Goal: Information Seeking & Learning: Compare options

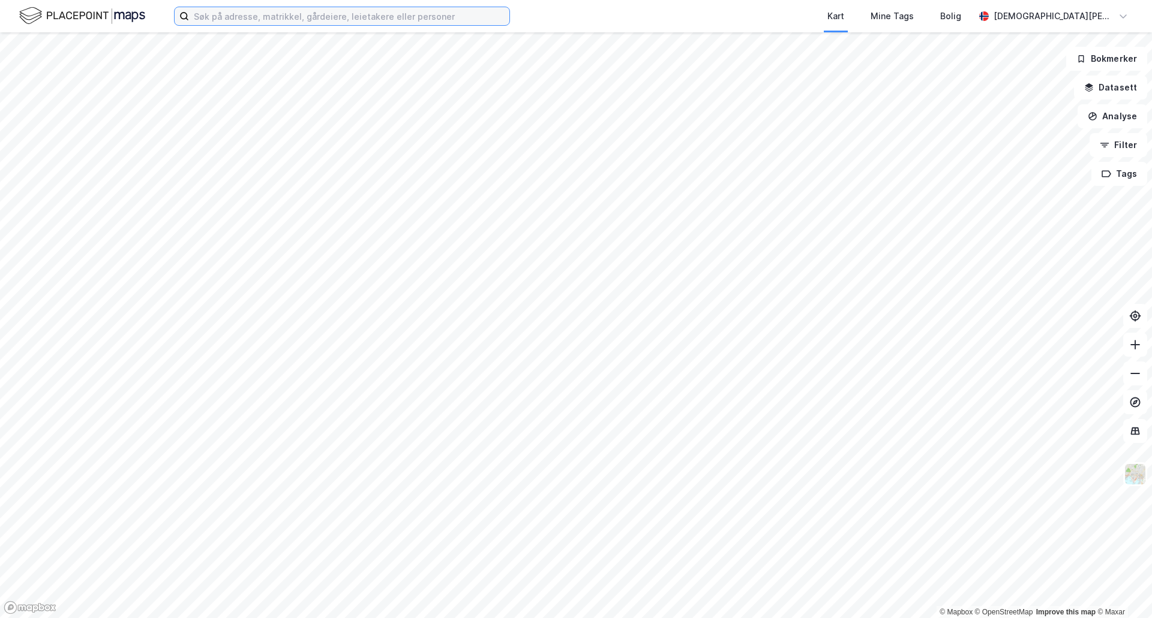
click at [456, 20] on input at bounding box center [349, 16] width 320 height 18
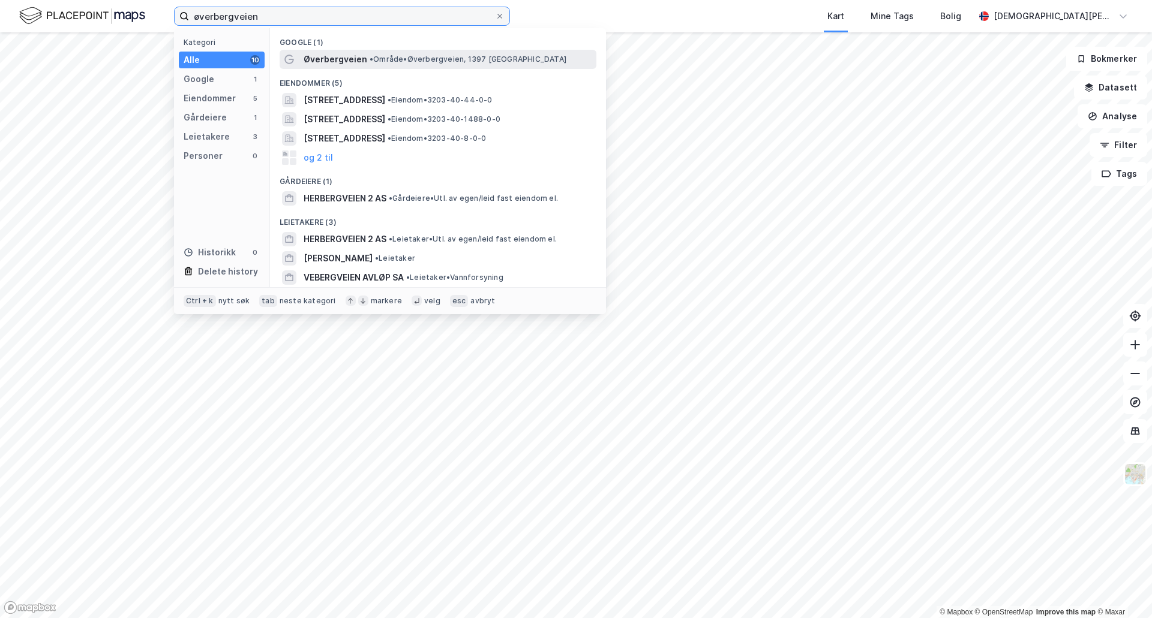
type input "øverbergveien"
click at [319, 62] on span "Øverbergveien" at bounding box center [336, 59] width 64 height 14
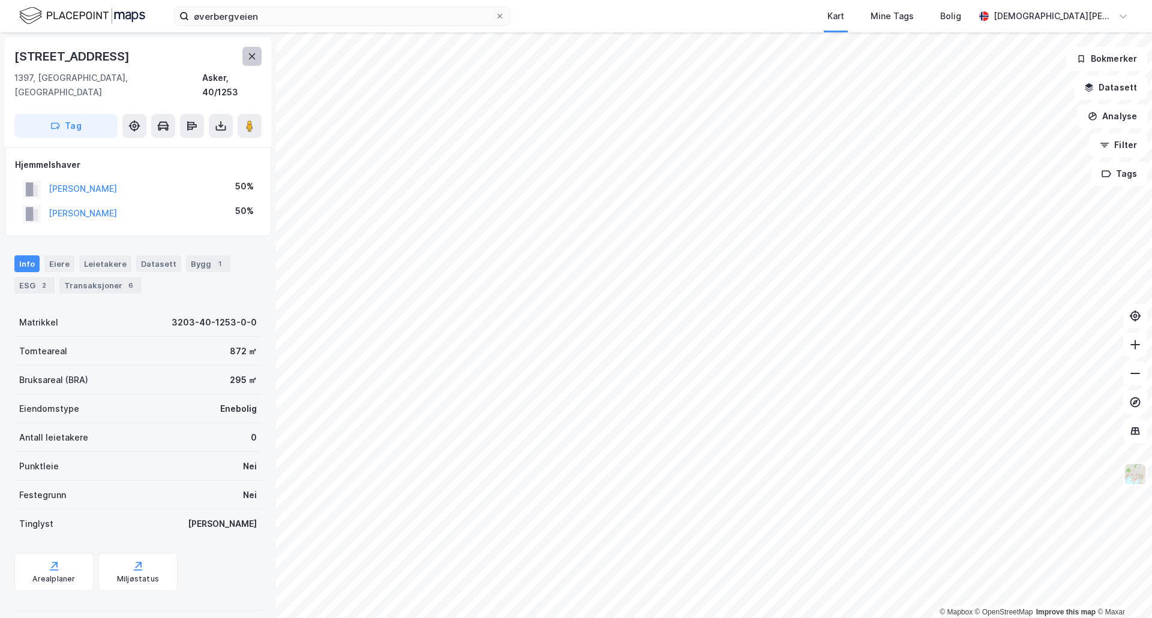
click at [253, 58] on icon at bounding box center [252, 56] width 7 height 6
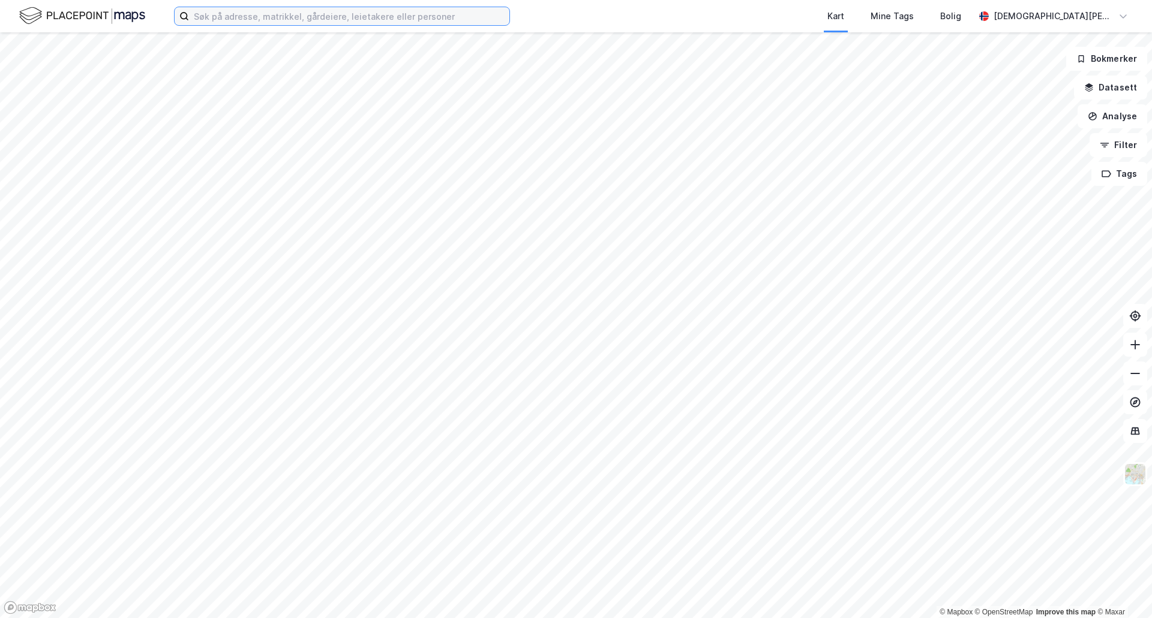
click at [440, 16] on input at bounding box center [349, 16] width 320 height 18
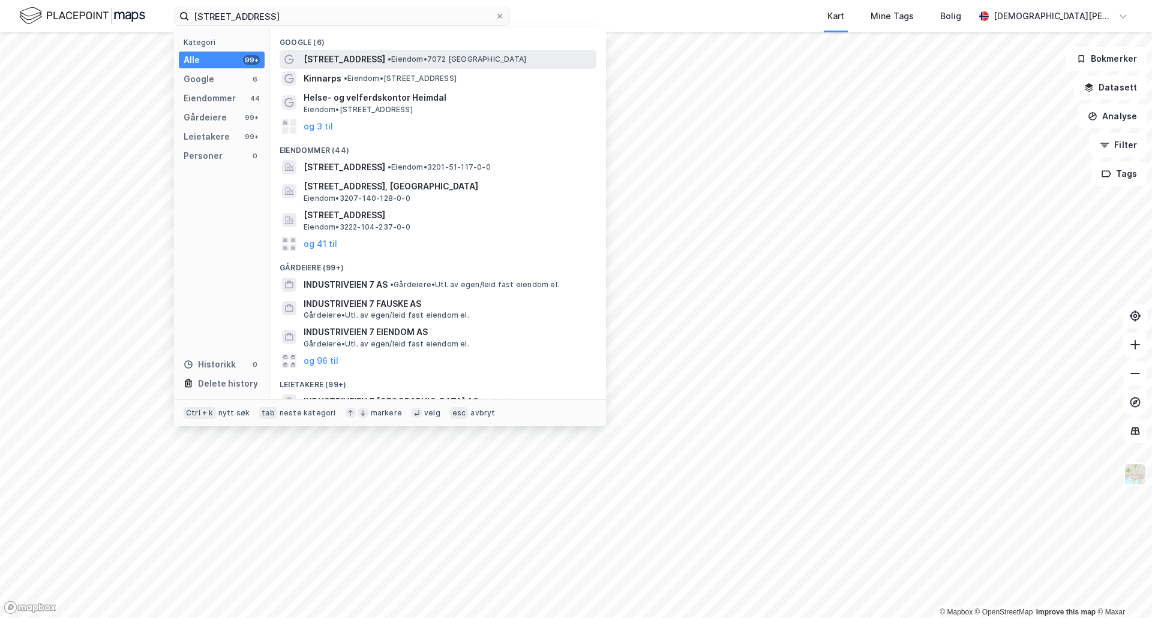
click at [365, 60] on div "[STREET_ADDRESS] • Eiendom • 7072 [GEOGRAPHIC_DATA]" at bounding box center [449, 59] width 290 height 14
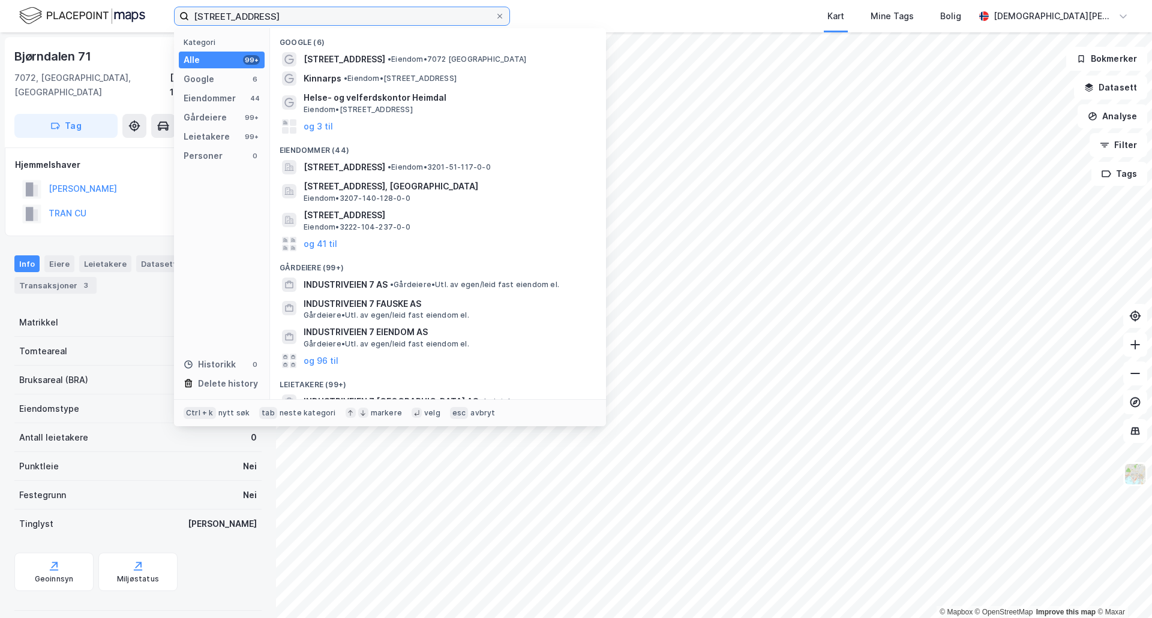
click at [320, 23] on input "[STREET_ADDRESS]" at bounding box center [342, 16] width 306 height 18
click at [378, 17] on input "[STREET_ADDRESS]" at bounding box center [342, 16] width 306 height 18
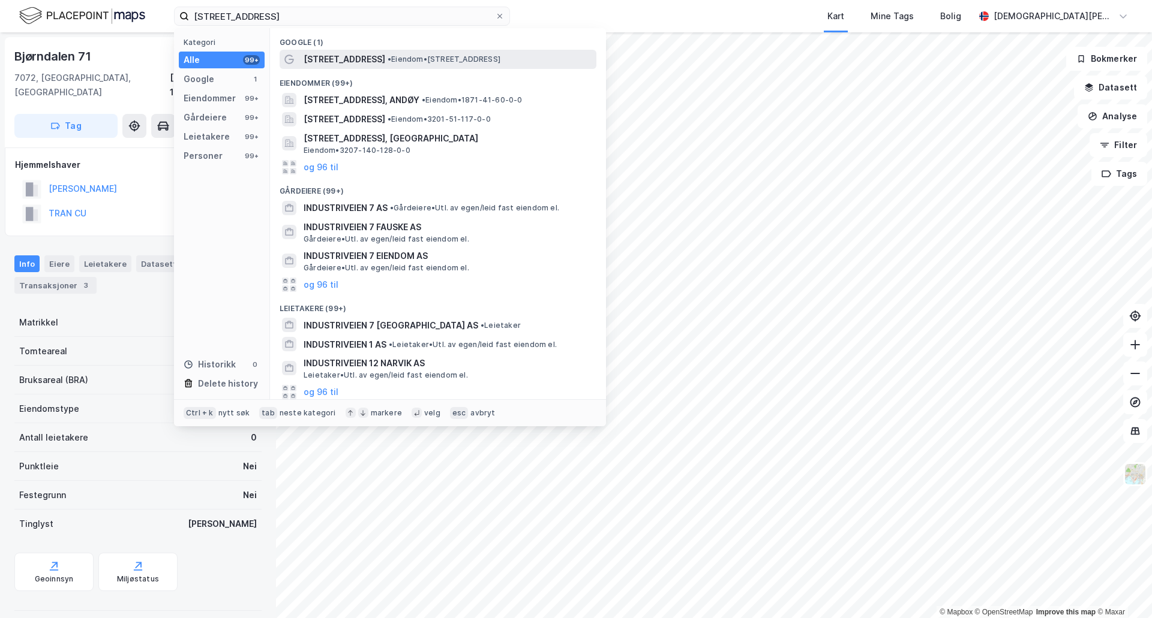
click at [362, 54] on span "[STREET_ADDRESS]" at bounding box center [345, 59] width 82 height 14
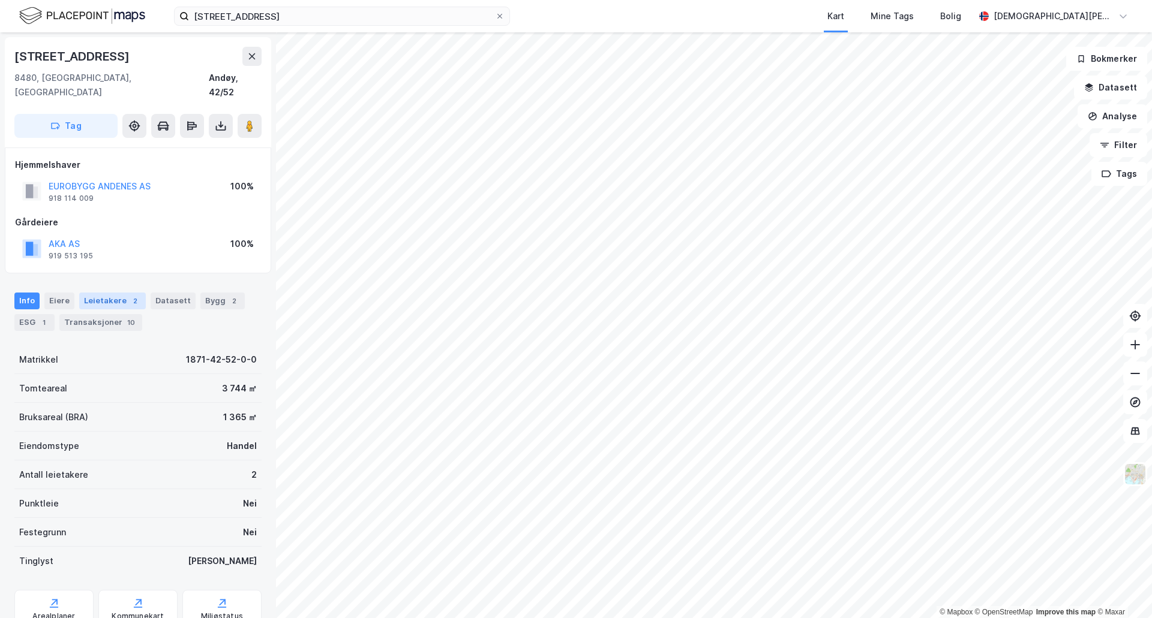
click at [98, 293] on div "Leietakere 2" at bounding box center [112, 301] width 67 height 17
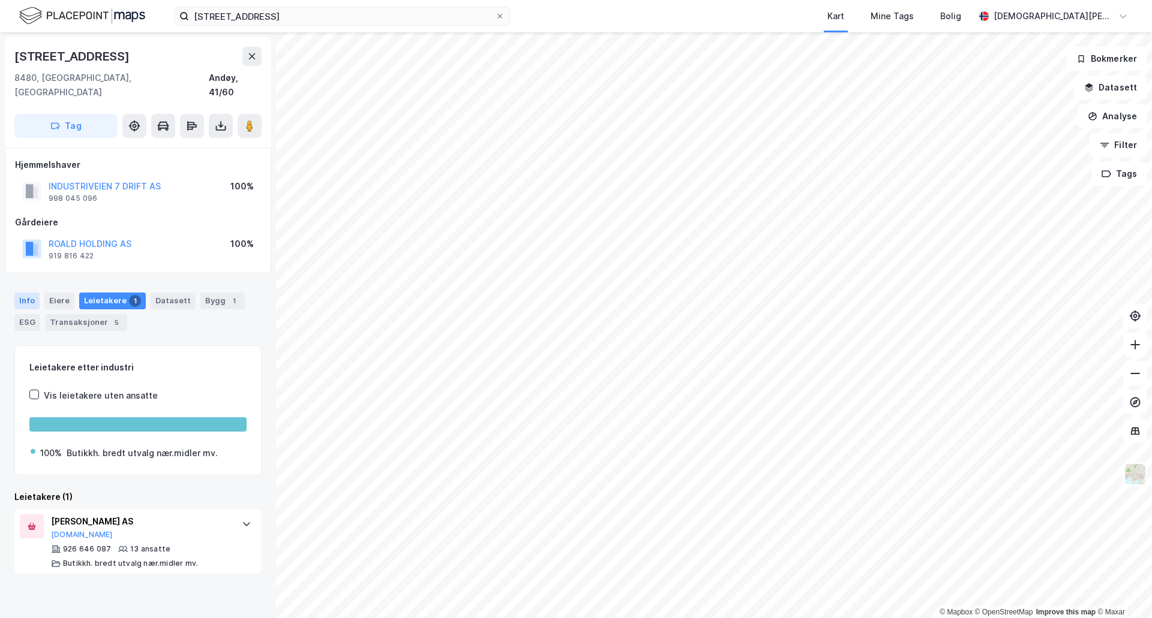
click at [31, 293] on div "Info" at bounding box center [26, 301] width 25 height 17
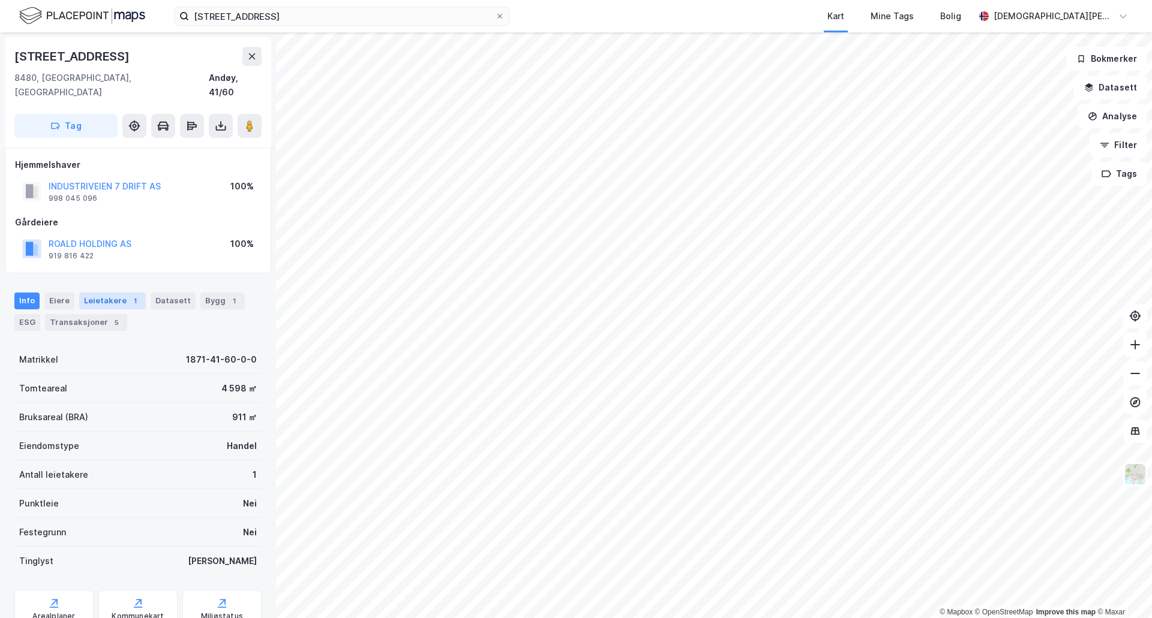
click at [80, 293] on div "Leietakere 1" at bounding box center [112, 301] width 67 height 17
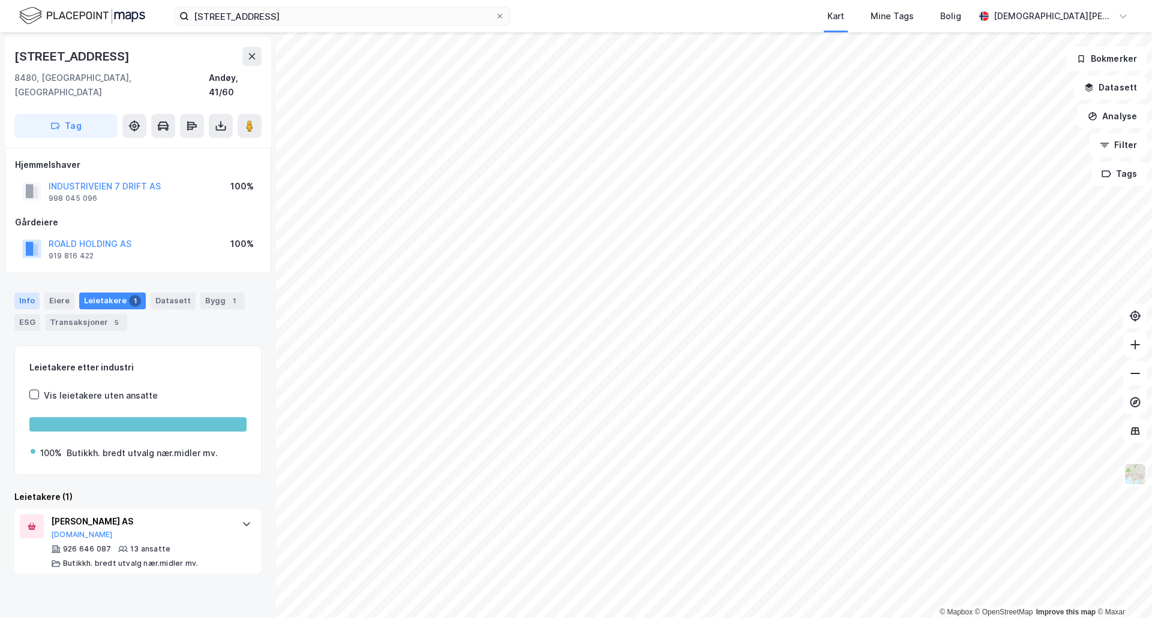
click at [26, 293] on div "Info" at bounding box center [26, 301] width 25 height 17
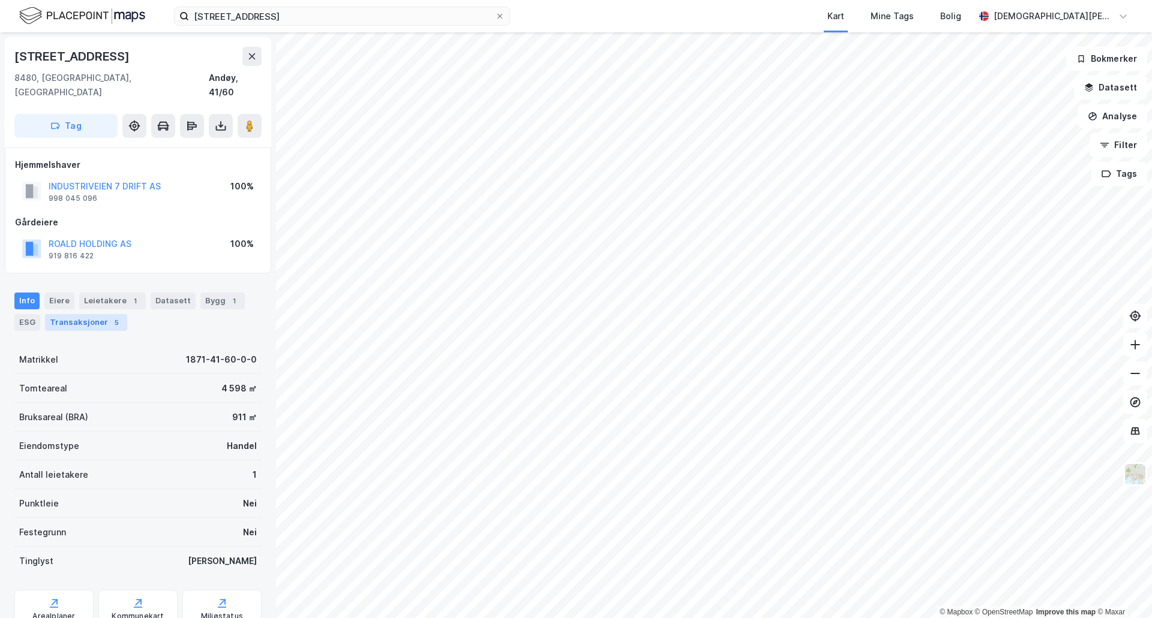
click at [93, 314] on div "Transaksjoner 5" at bounding box center [86, 322] width 82 height 17
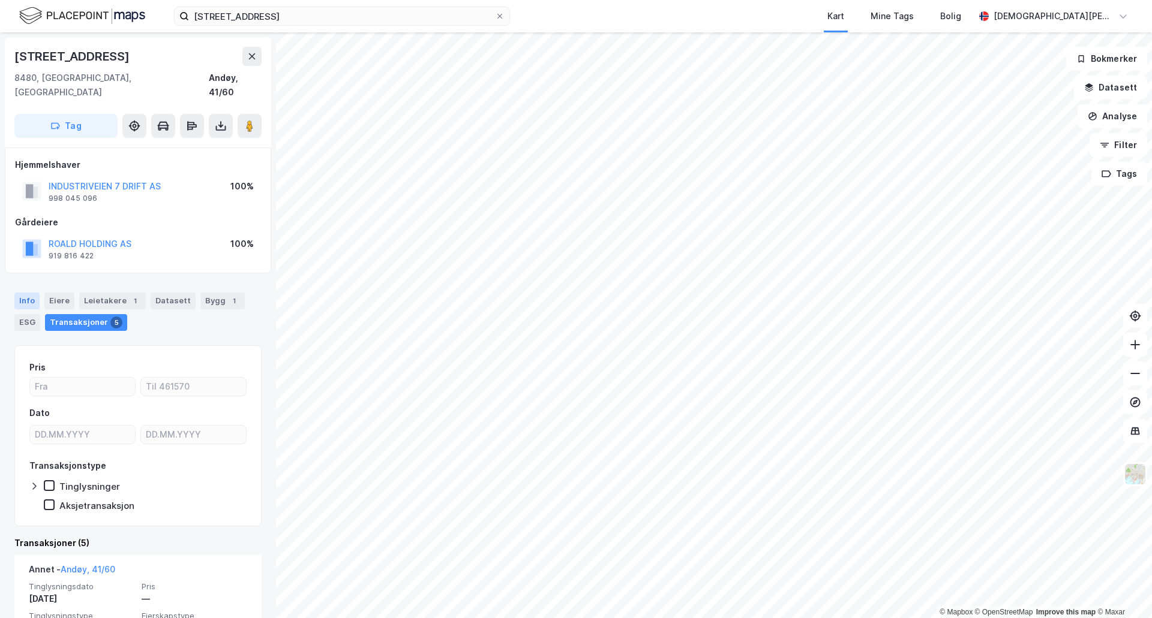
click at [27, 293] on div "Info" at bounding box center [26, 301] width 25 height 17
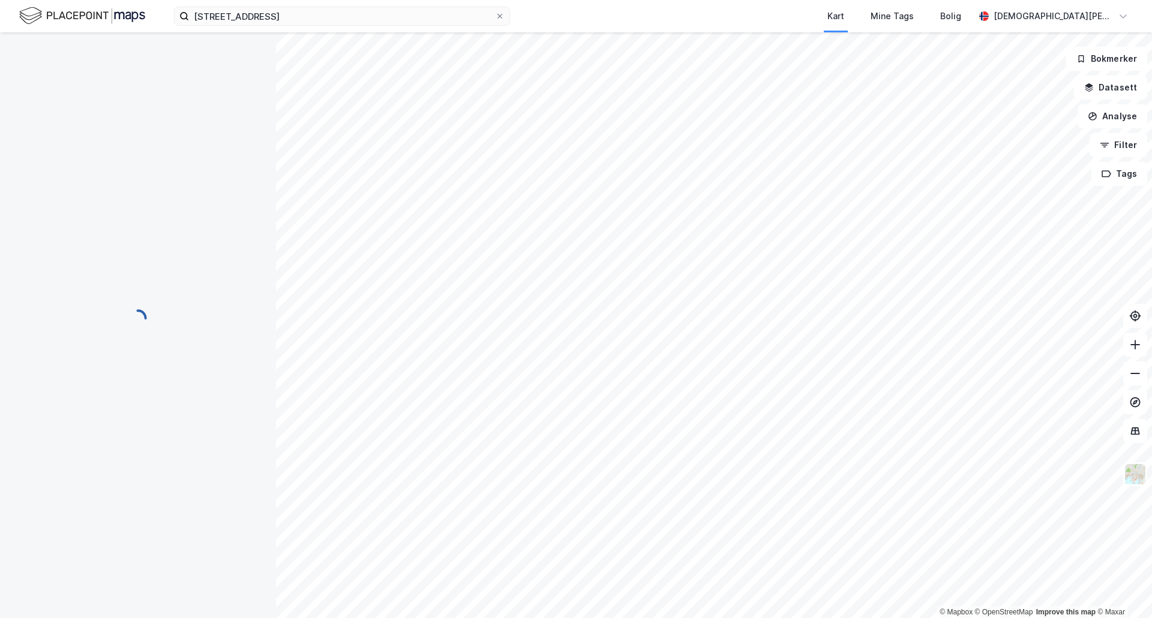
scroll to position [3, 0]
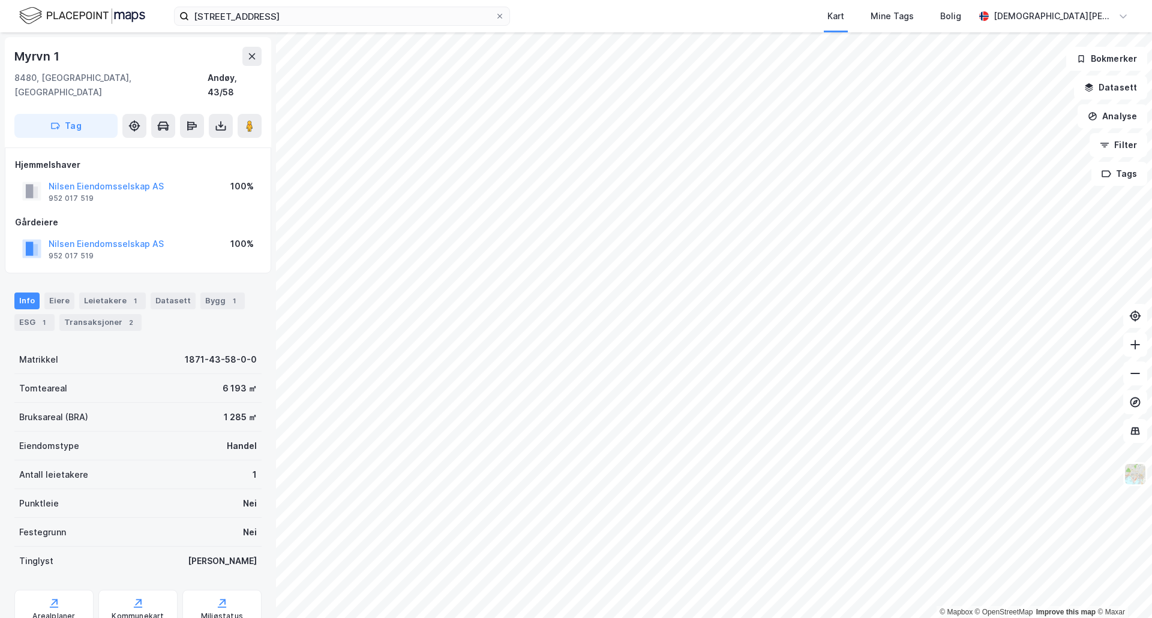
scroll to position [3, 0]
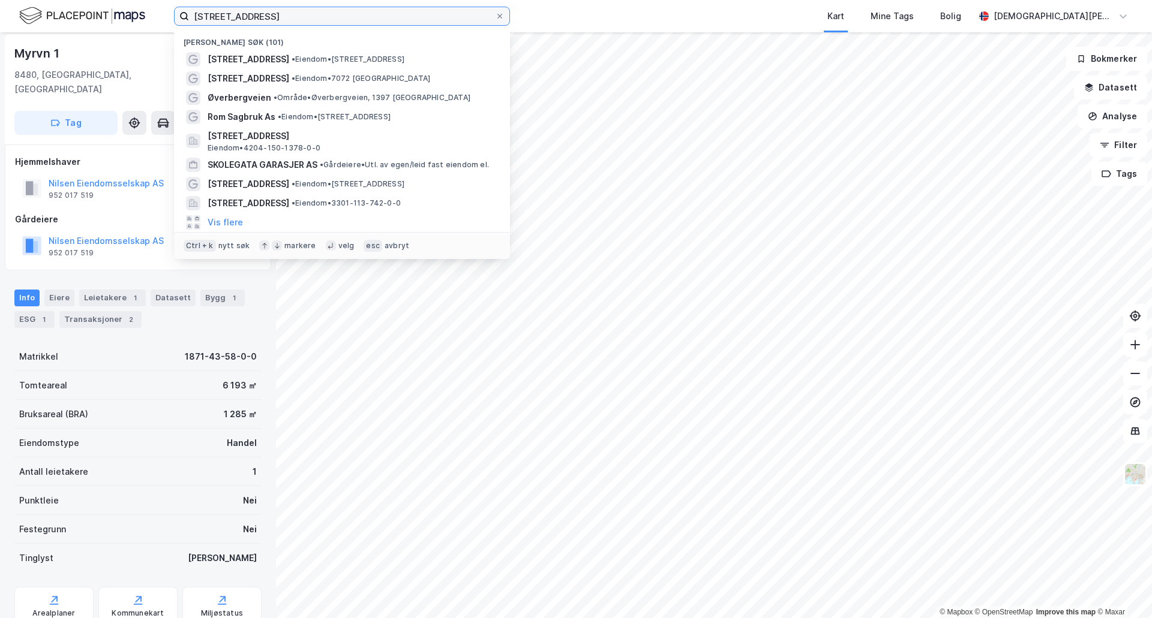
drag, startPoint x: 377, startPoint y: 14, endPoint x: 184, endPoint y: 11, distance: 193.2
click at [184, 11] on label "[STREET_ADDRESS]" at bounding box center [342, 16] width 336 height 19
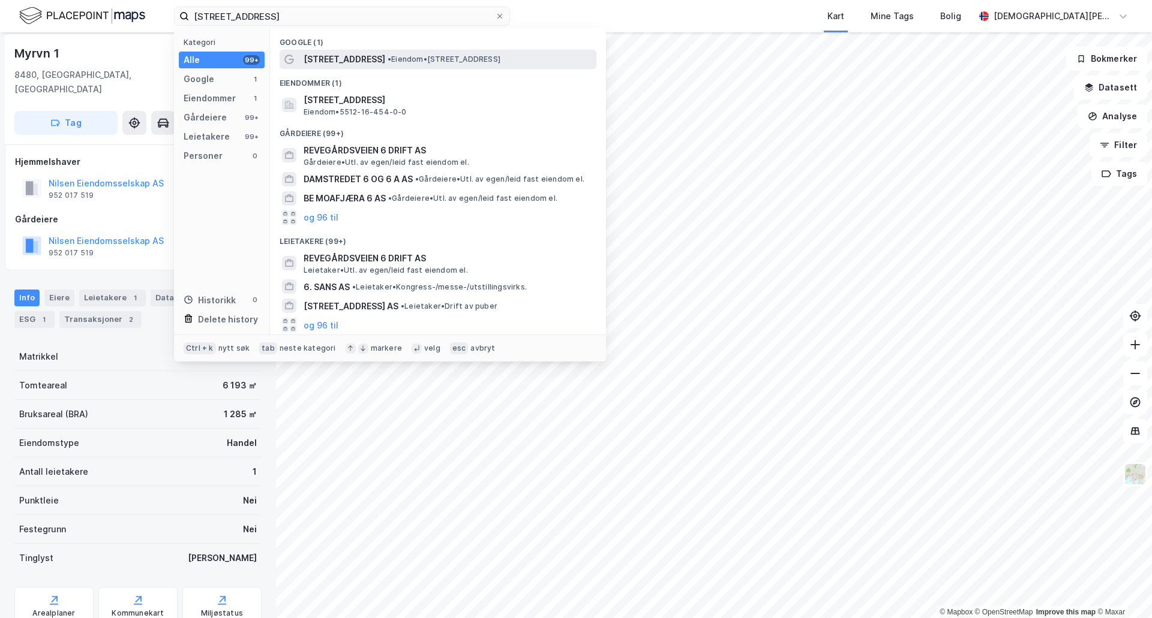
click at [372, 57] on span "[STREET_ADDRESS]" at bounding box center [345, 59] width 82 height 14
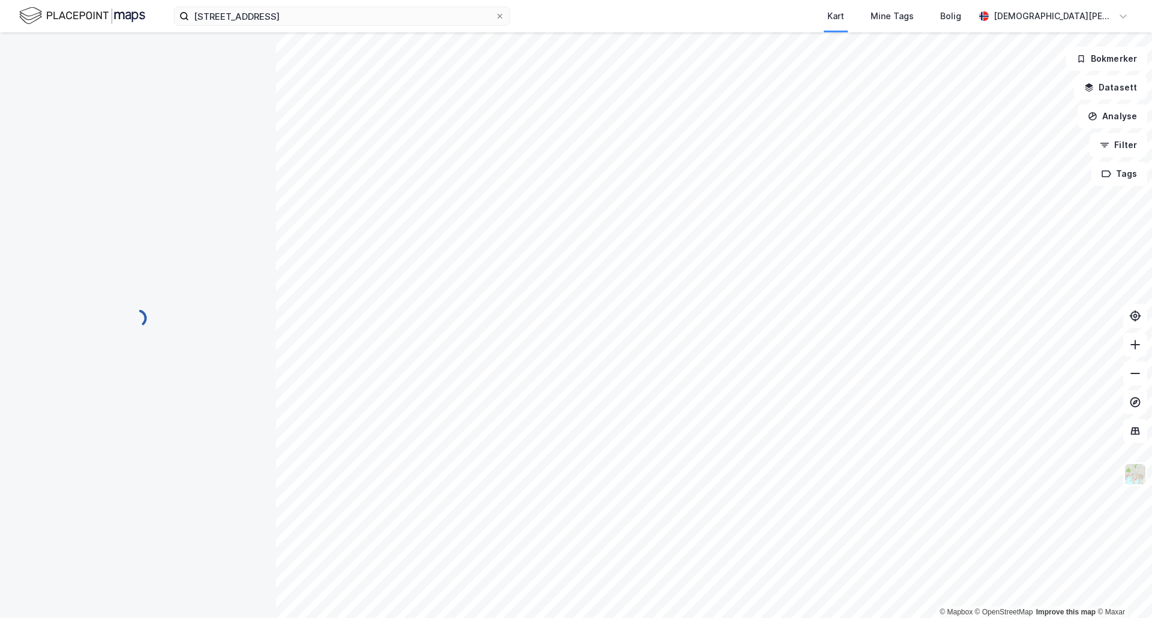
scroll to position [3, 0]
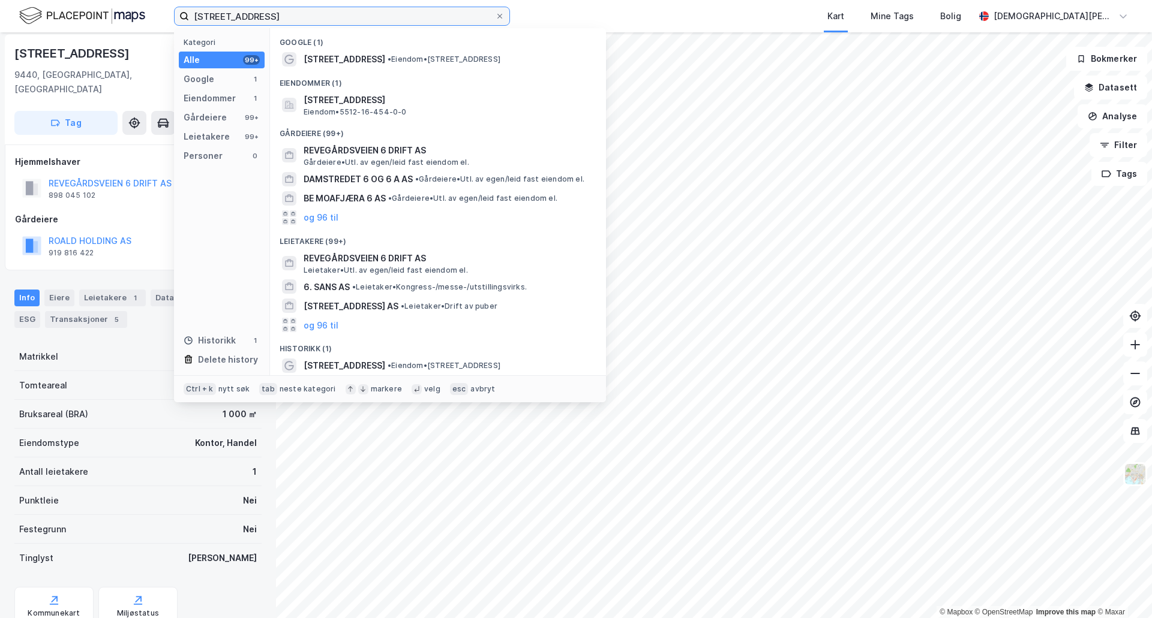
drag, startPoint x: 364, startPoint y: 14, endPoint x: 157, endPoint y: 16, distance: 207.6
click at [157, 16] on div "revegårdsveien 6 Kategori Alle 99+ Google 1 Eiendommer 1 Gårdeiere 99+ Leietake…" at bounding box center [576, 16] width 1152 height 32
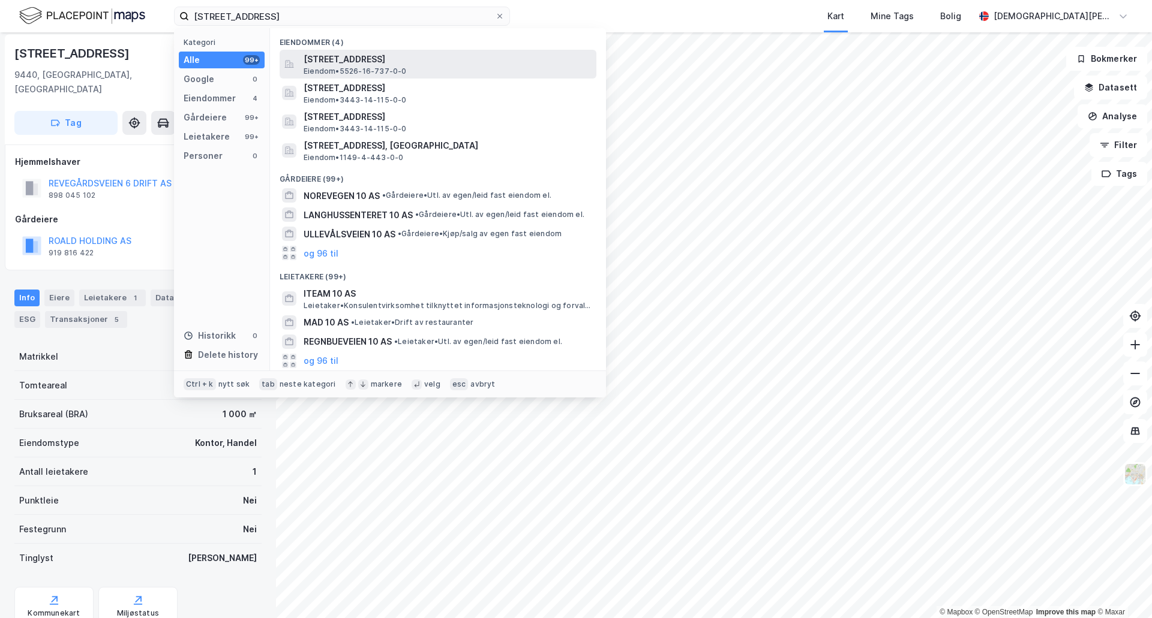
click at [354, 60] on span "[STREET_ADDRESS]" at bounding box center [448, 59] width 288 height 14
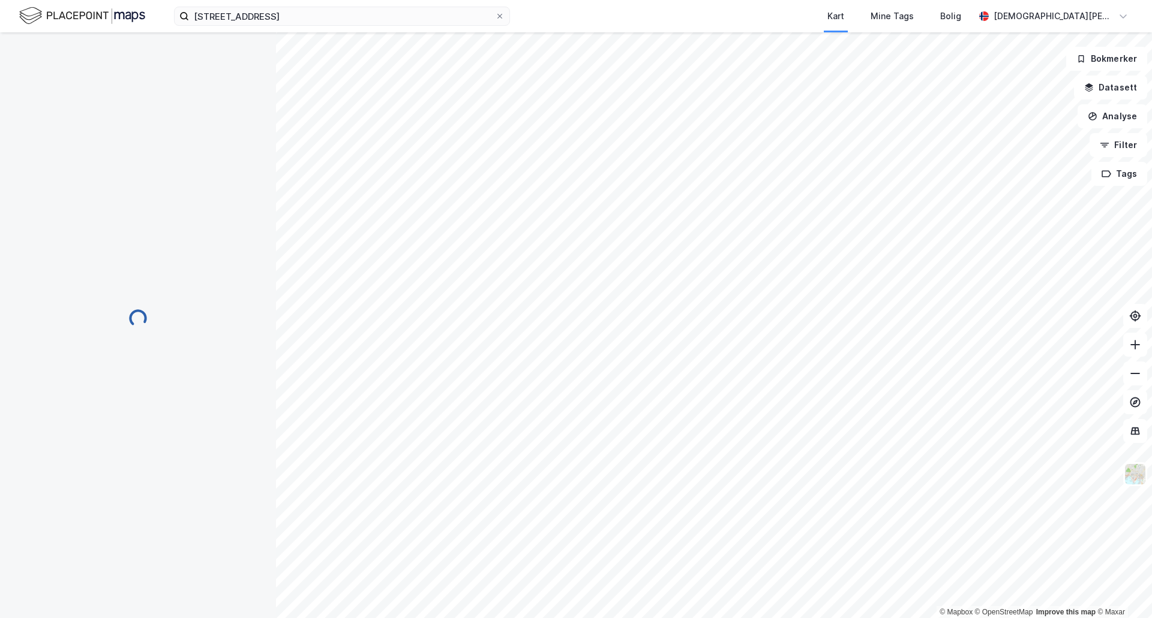
scroll to position [3, 0]
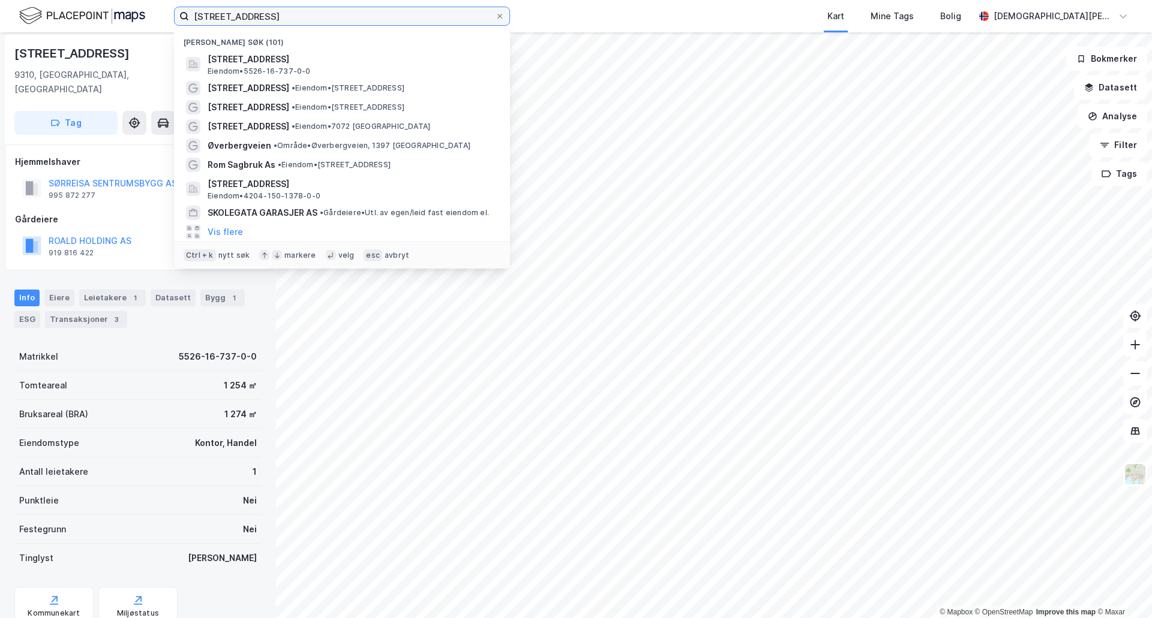
click at [366, 13] on input "[STREET_ADDRESS]" at bounding box center [342, 16] width 306 height 18
drag, startPoint x: 286, startPoint y: 15, endPoint x: 166, endPoint y: 17, distance: 120.0
click at [166, 17] on div "larsegårdvegen 10 Nylige søk (101) [STREET_ADDRESS], [GEOGRAPHIC_DATA] • 5526-1…" at bounding box center [576, 16] width 1152 height 32
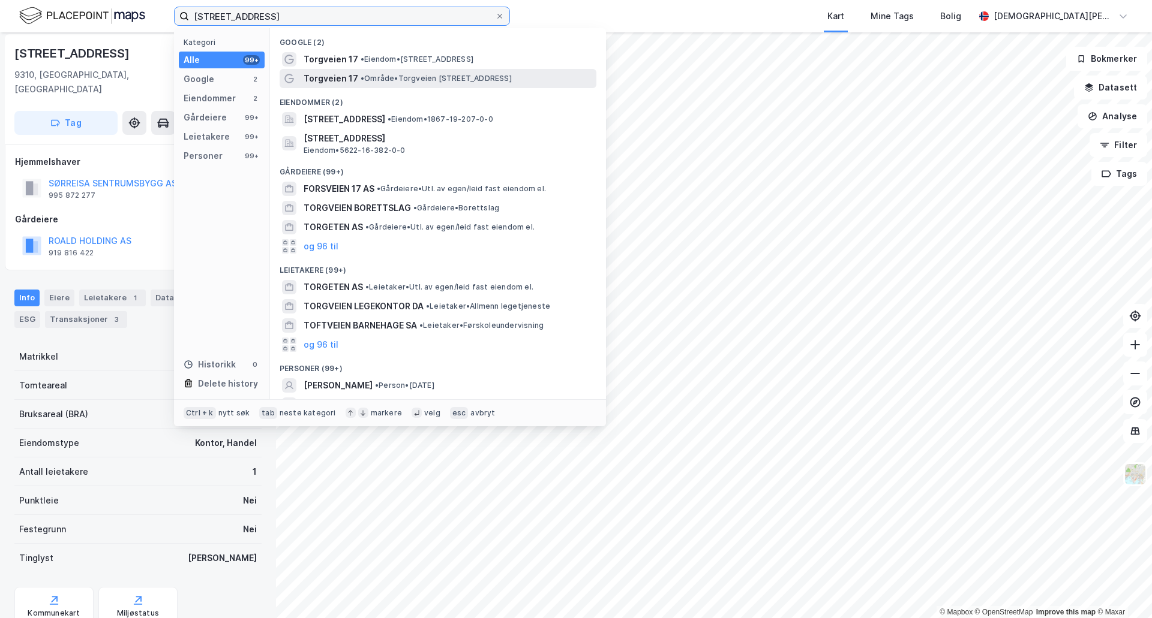
type input "[STREET_ADDRESS]"
click at [341, 79] on span "Torgveien 17" at bounding box center [331, 78] width 55 height 14
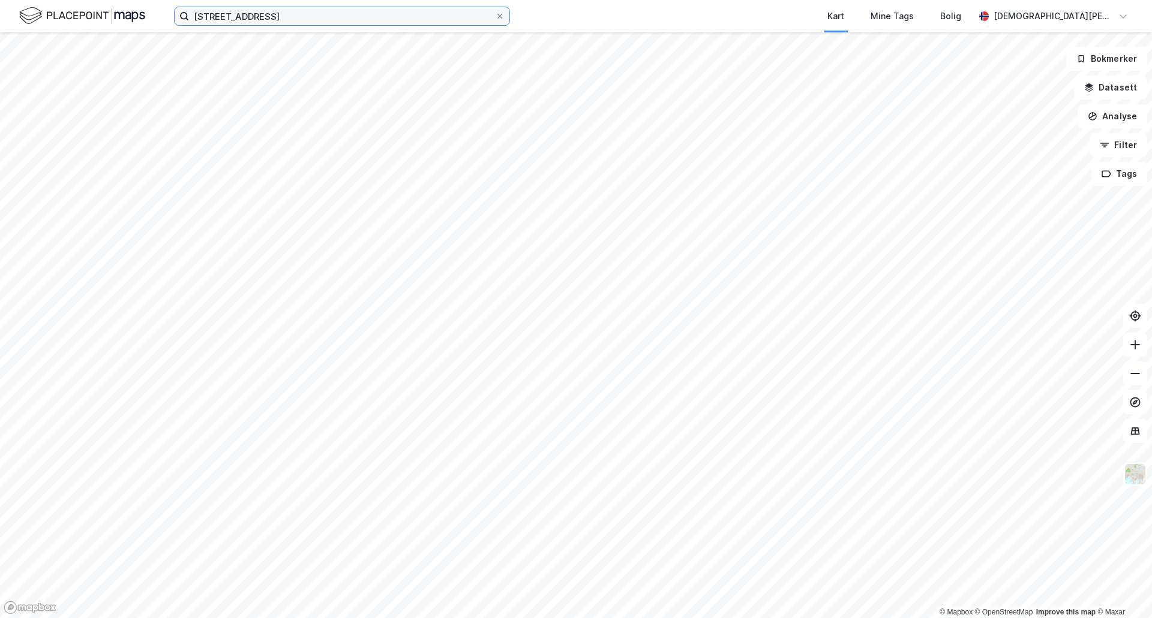
click at [346, 19] on input "[STREET_ADDRESS]" at bounding box center [342, 16] width 306 height 18
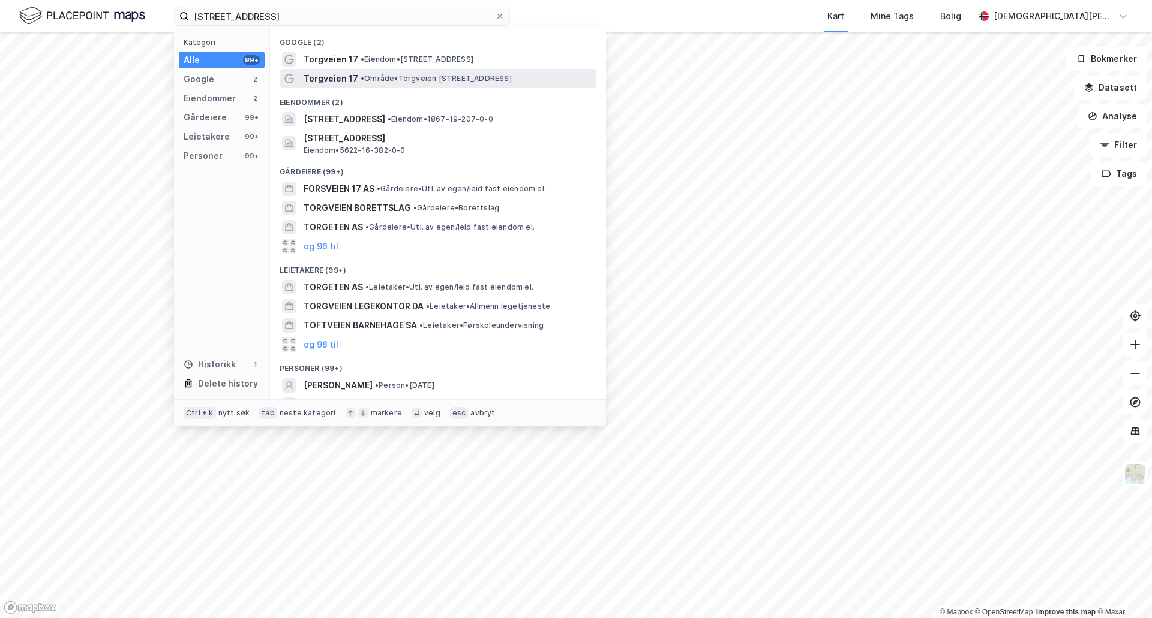
click at [347, 77] on span "Torgveien 17" at bounding box center [331, 78] width 55 height 14
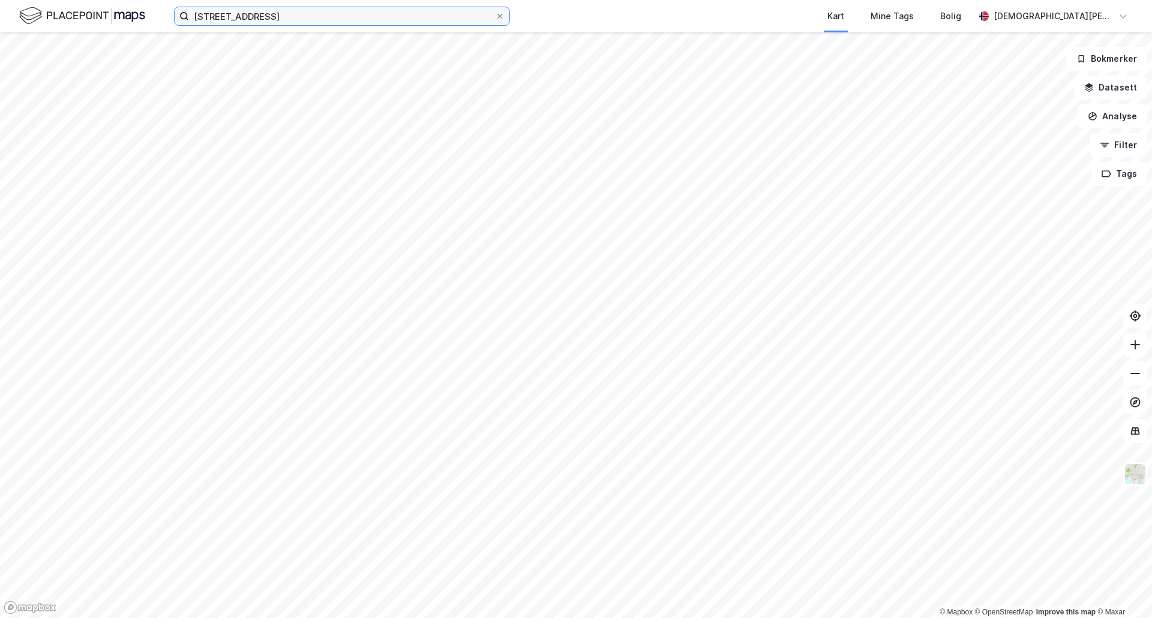
click at [265, 17] on input "[STREET_ADDRESS]" at bounding box center [342, 16] width 306 height 18
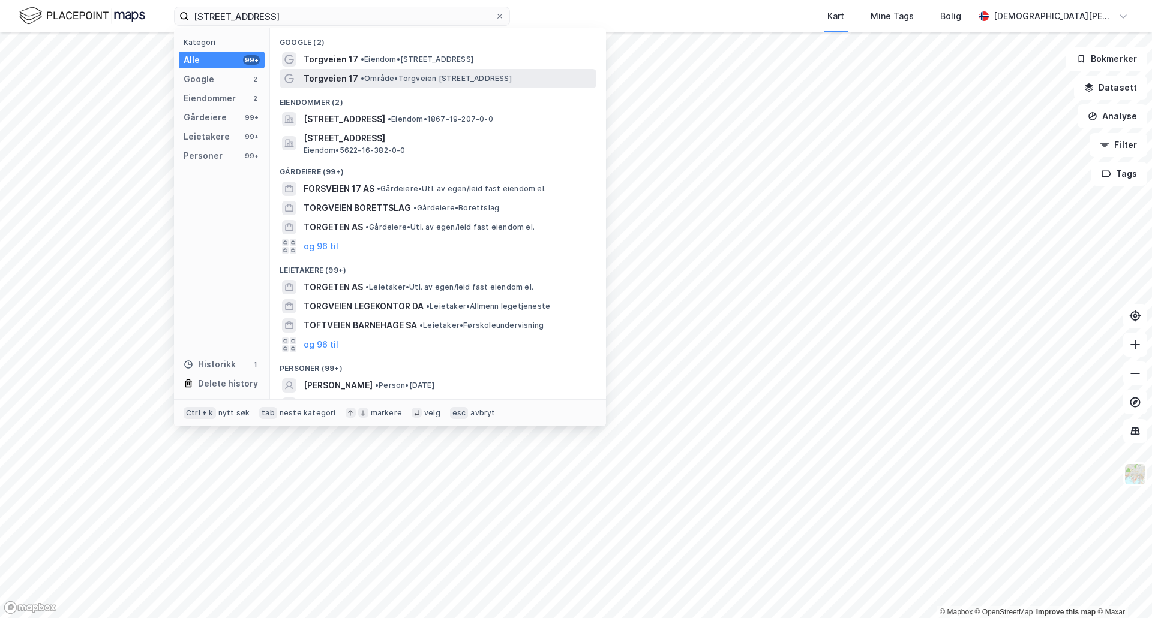
click at [321, 77] on span "Torgveien 17" at bounding box center [331, 78] width 55 height 14
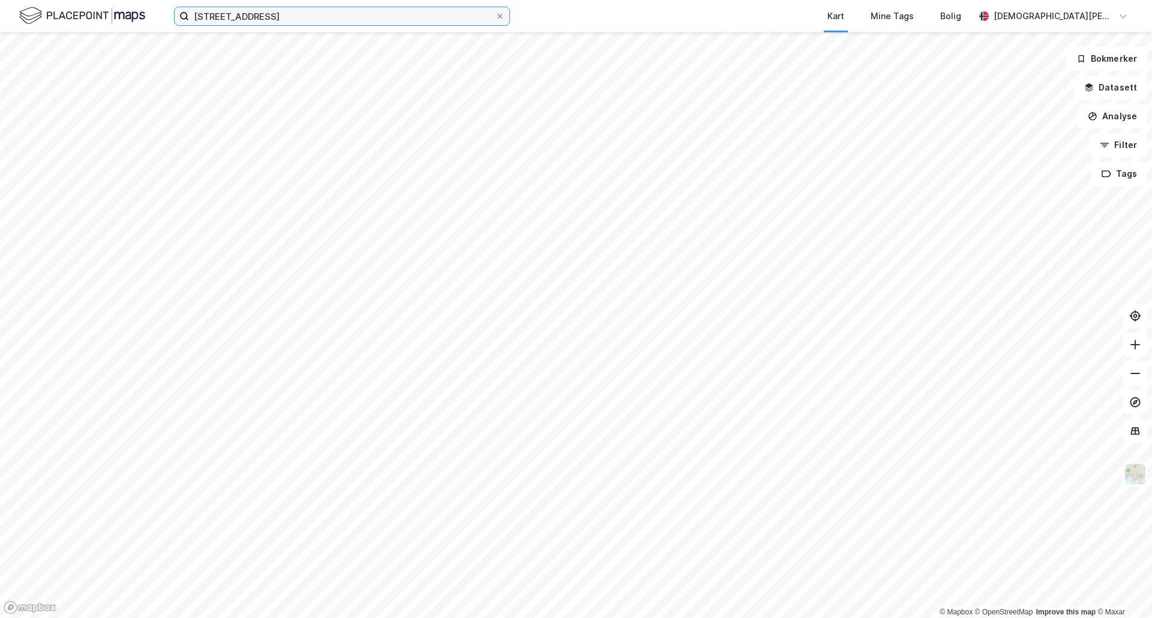
click at [366, 13] on input "[STREET_ADDRESS]" at bounding box center [342, 16] width 306 height 18
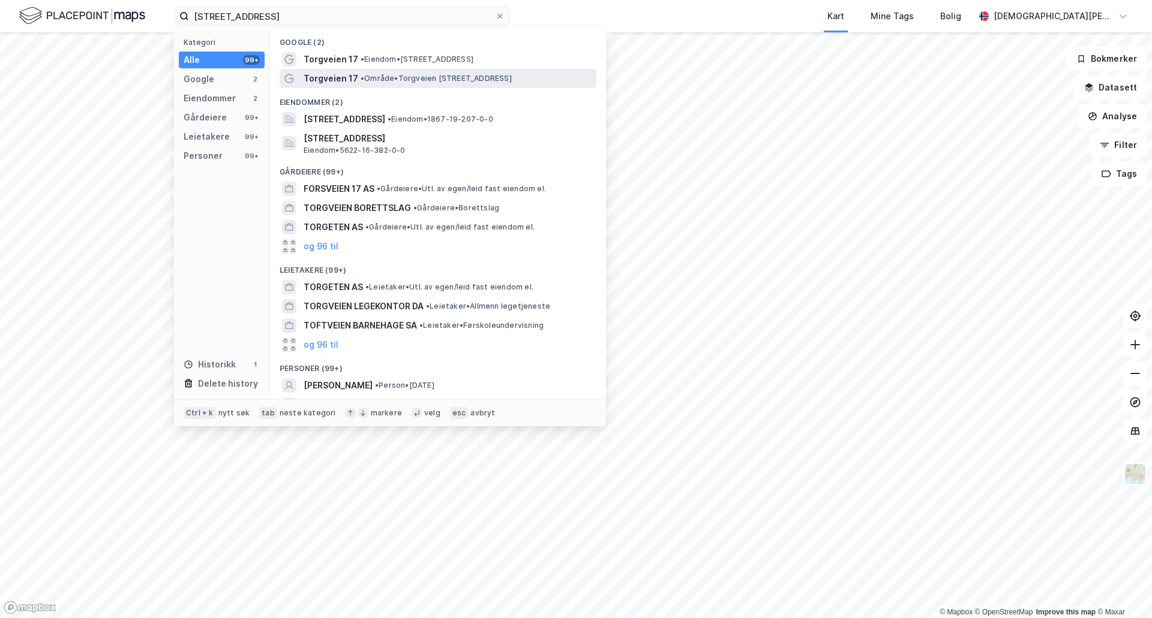
click at [326, 78] on span "Torgveien 17" at bounding box center [331, 78] width 55 height 14
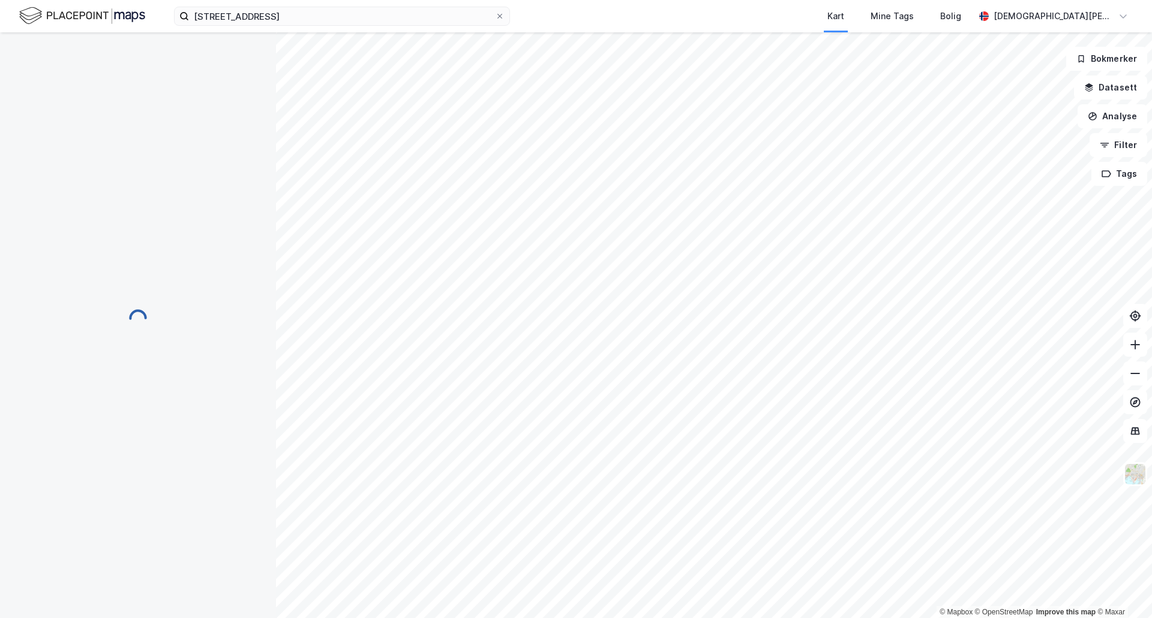
scroll to position [3, 0]
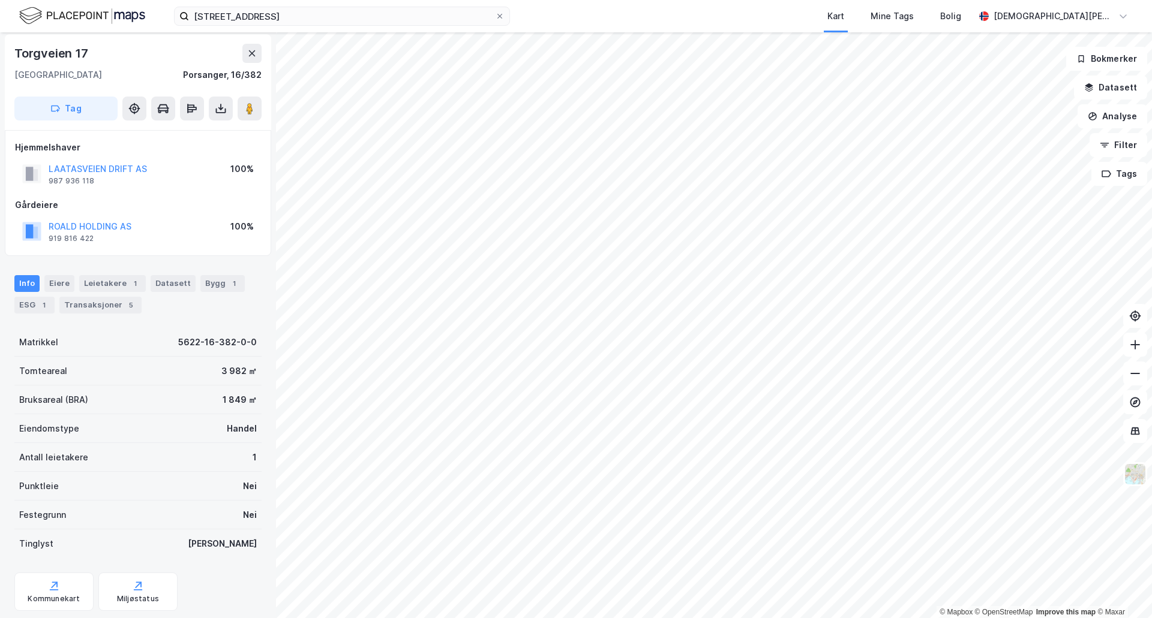
scroll to position [3, 0]
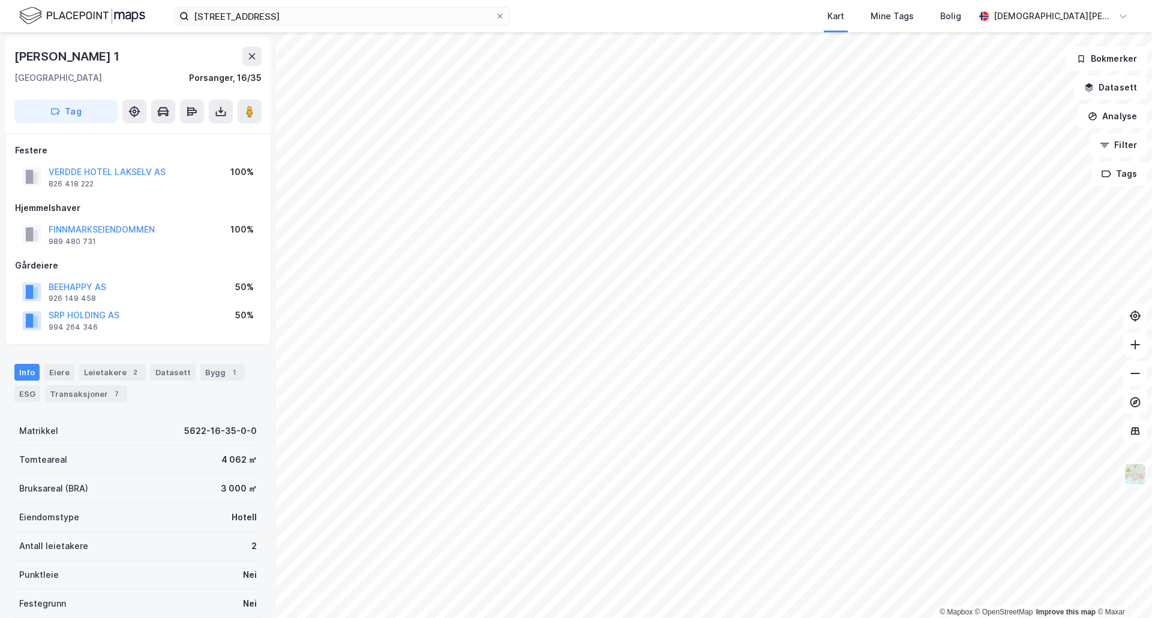
scroll to position [3, 0]
click at [0, 0] on button "FINNMARKSEIENDOMMEN" at bounding box center [0, 0] width 0 height 0
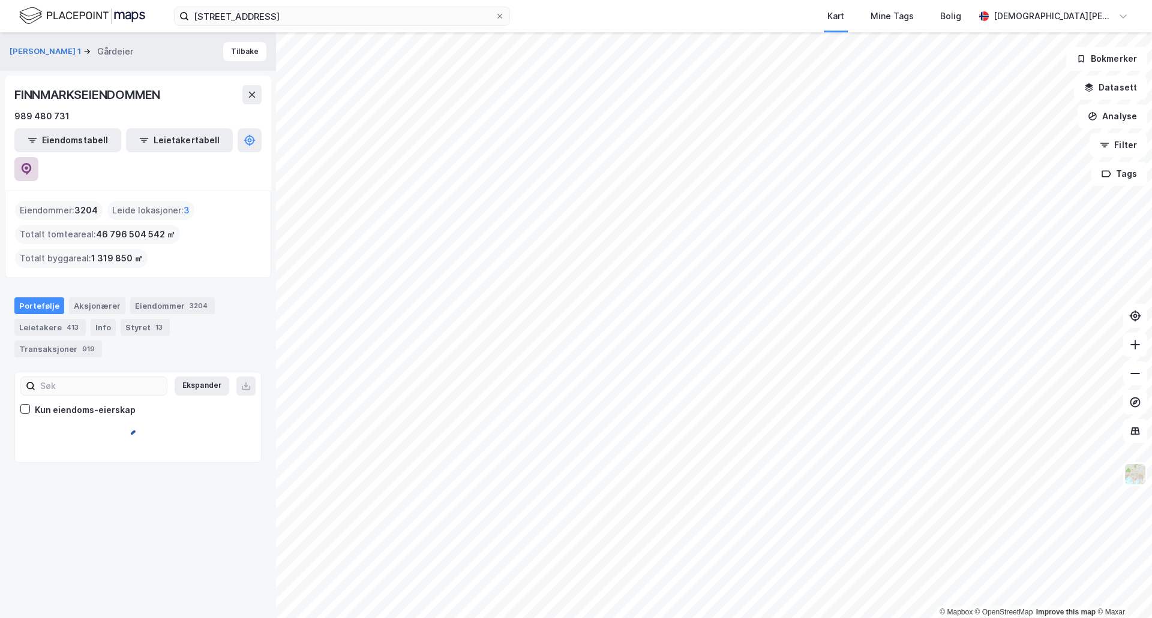
click at [38, 157] on button at bounding box center [26, 169] width 24 height 24
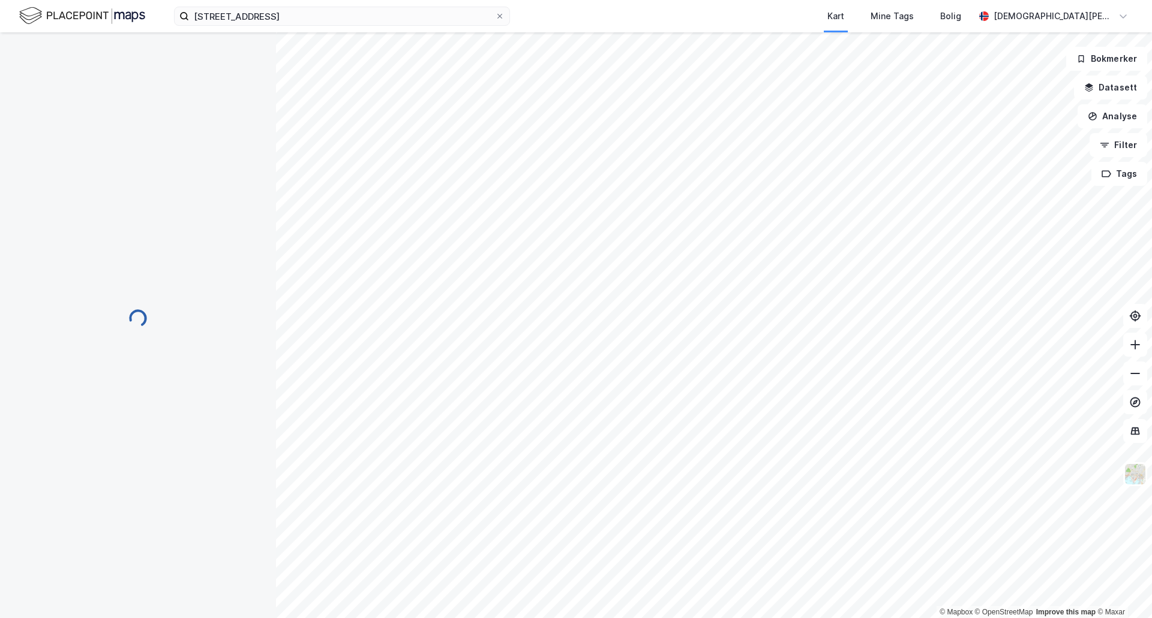
scroll to position [3, 0]
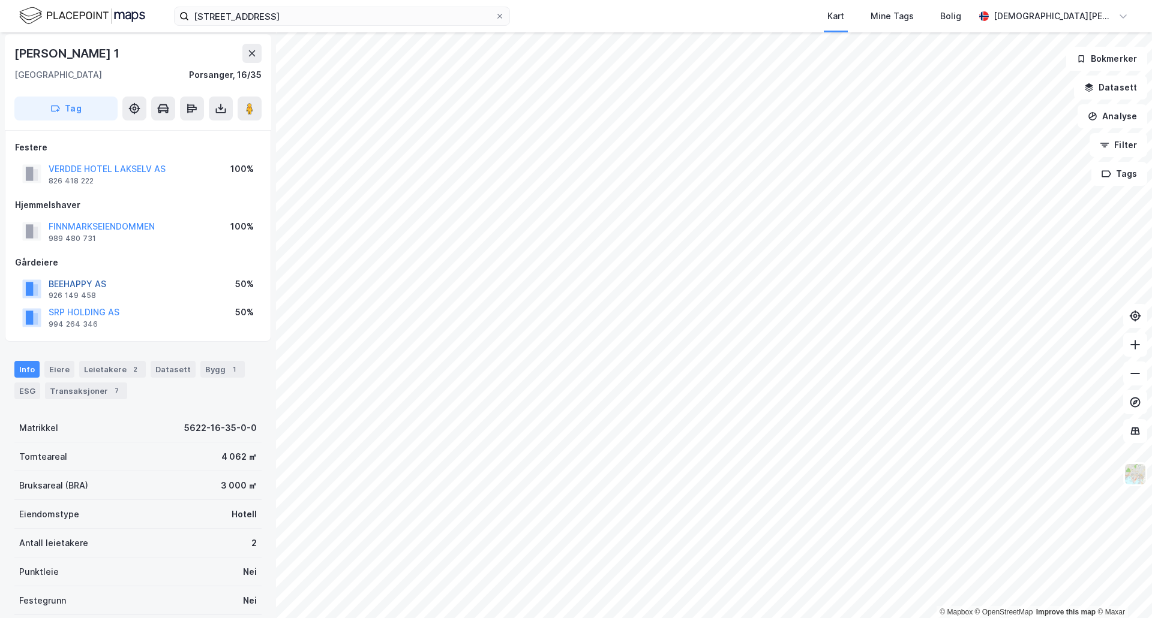
click at [0, 0] on button "BEEHAPPY AS" at bounding box center [0, 0] width 0 height 0
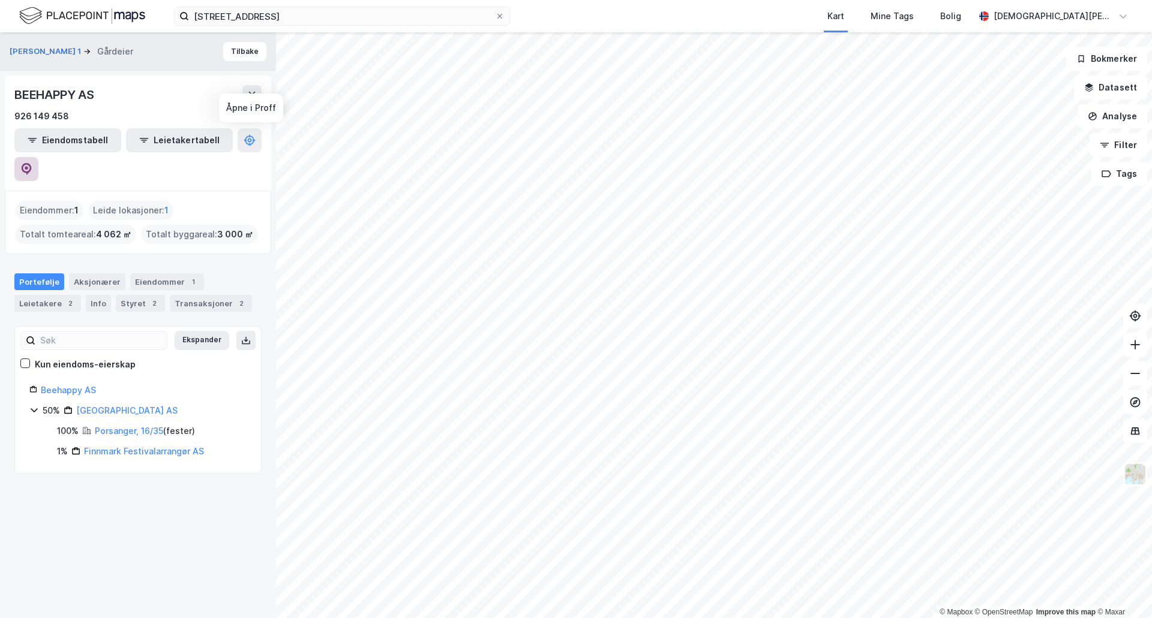
click at [32, 163] on icon at bounding box center [26, 169] width 12 height 12
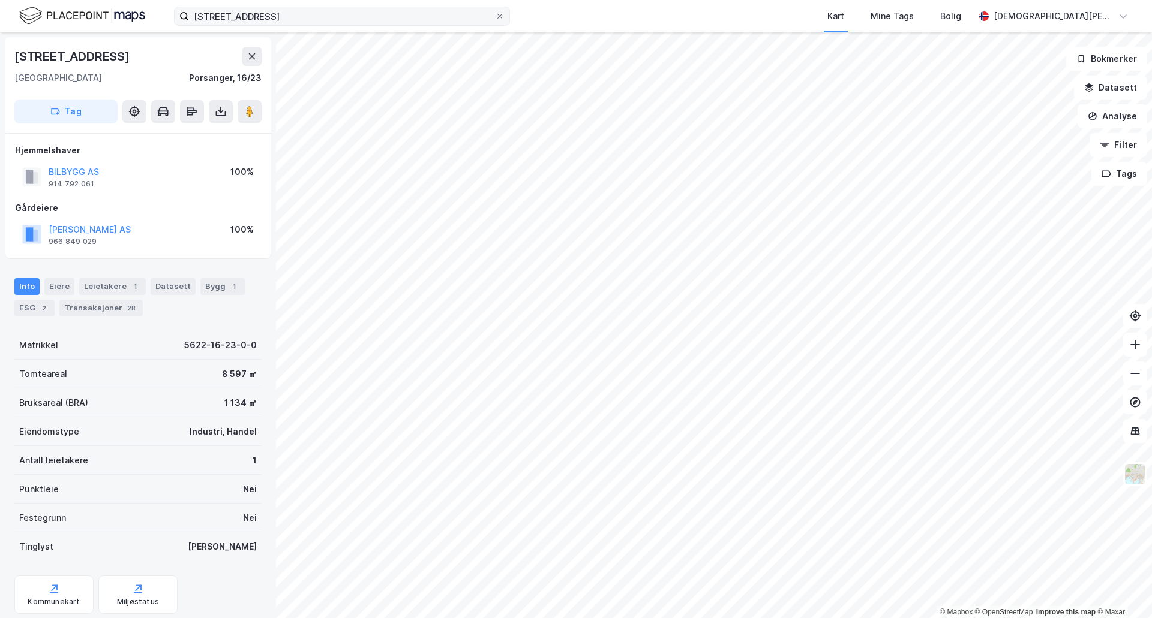
scroll to position [3, 0]
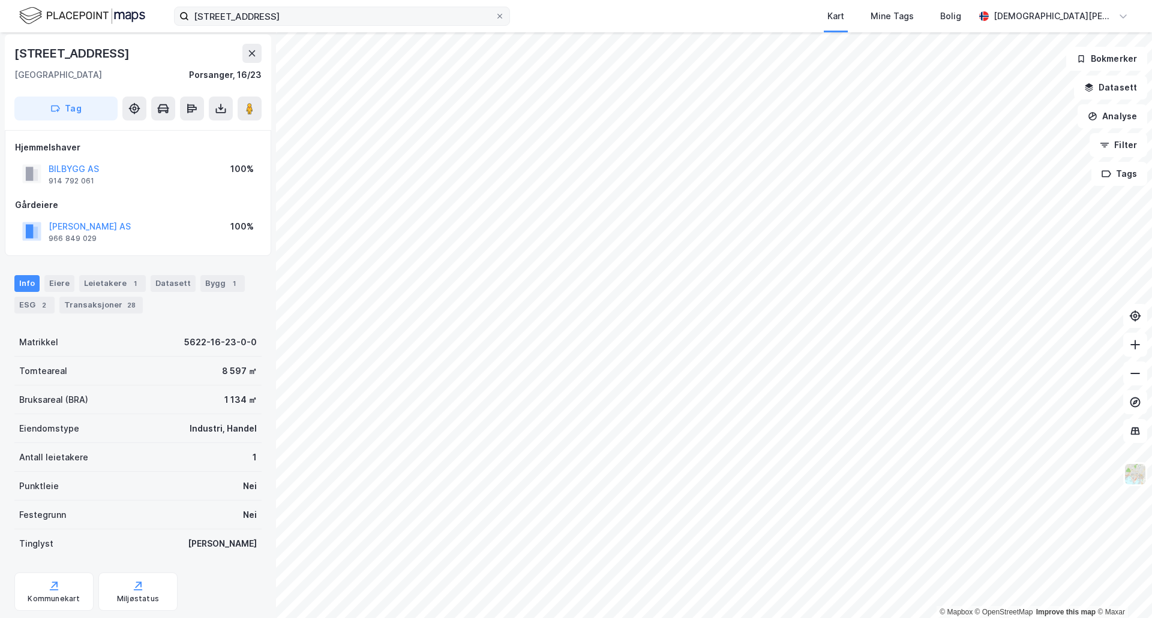
scroll to position [3, 0]
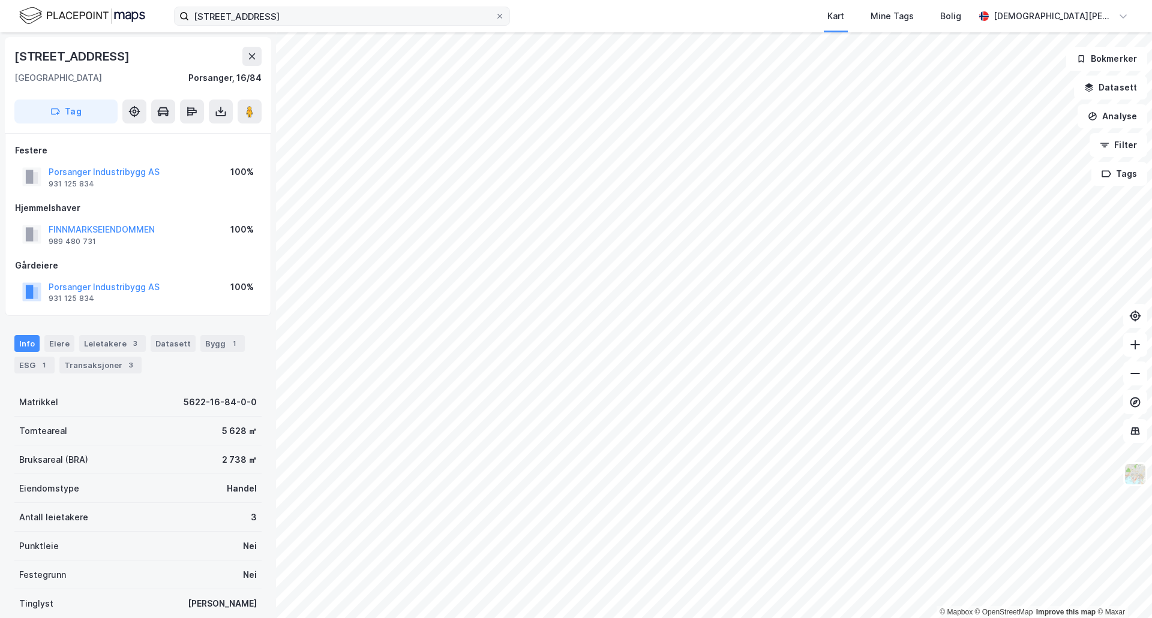
scroll to position [3, 0]
